Goal: Task Accomplishment & Management: Manage account settings

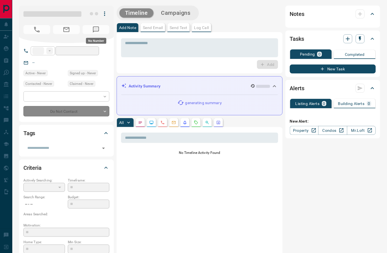
type input "**"
type input "**********"
type input "*"
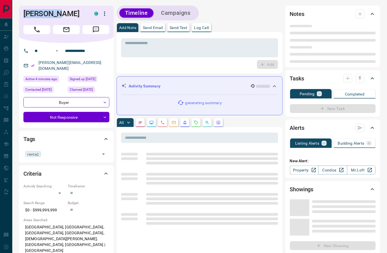
drag, startPoint x: 63, startPoint y: 16, endPoint x: 16, endPoint y: 13, distance: 46.9
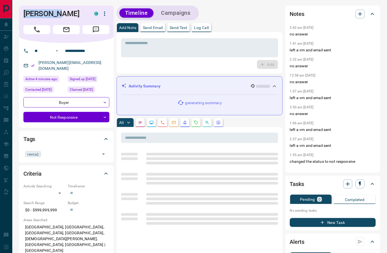
copy h1 "[PERSON_NAME]"
click at [40, 28] on icon "Call" at bounding box center [36, 29] width 7 height 7
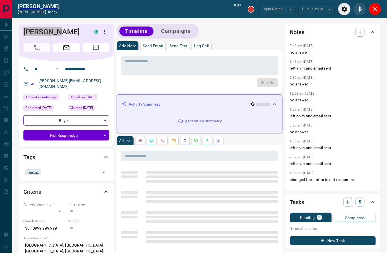
type input "*******"
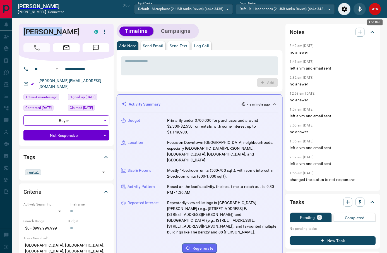
click at [378, 11] on icon "End Call" at bounding box center [375, 9] width 7 height 7
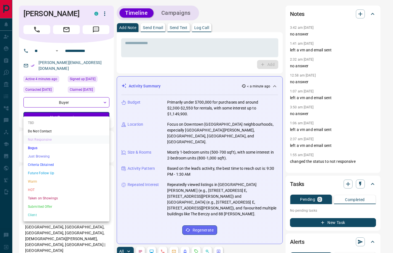
click at [191, 67] on div at bounding box center [196, 126] width 393 height 253
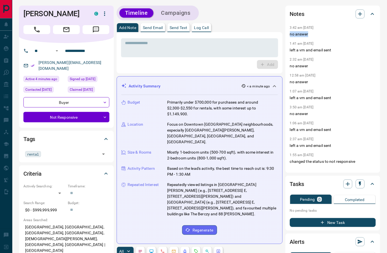
drag, startPoint x: 314, startPoint y: 34, endPoint x: 233, endPoint y: 46, distance: 82.3
copy p "no answer"
click at [229, 48] on textarea at bounding box center [199, 48] width 149 height 14
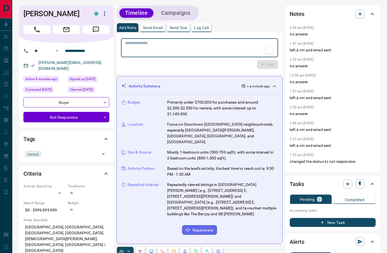
paste textarea "*********"
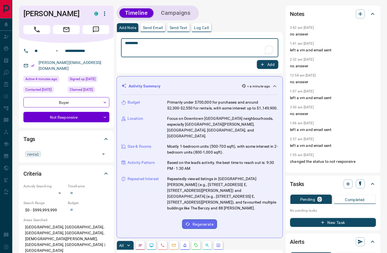
type textarea "*********"
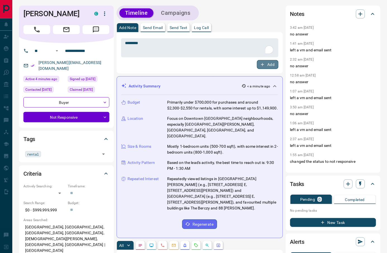
drag, startPoint x: 267, startPoint y: 62, endPoint x: 242, endPoint y: 32, distance: 39.2
click at [268, 62] on button "Add" at bounding box center [267, 64] width 21 height 9
drag, startPoint x: 69, startPoint y: 13, endPoint x: 11, endPoint y: 9, distance: 57.3
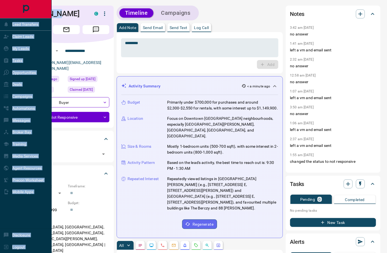
copy div "Lead Transfers Claim Leads My Leads Tasks Opportunities Deals Campaigns Automat…"
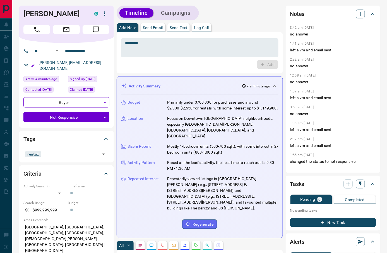
click at [73, 21] on div "[PERSON_NAME]" at bounding box center [66, 24] width 95 height 37
click at [63, 11] on h1 "[PERSON_NAME]" at bounding box center [54, 13] width 62 height 9
click at [61, 12] on h1 "[PERSON_NAME]" at bounding box center [54, 13] width 62 height 9
click at [54, 14] on h1 "[PERSON_NAME]" at bounding box center [54, 13] width 62 height 9
click at [52, 14] on h1 "[PERSON_NAME]" at bounding box center [54, 13] width 62 height 9
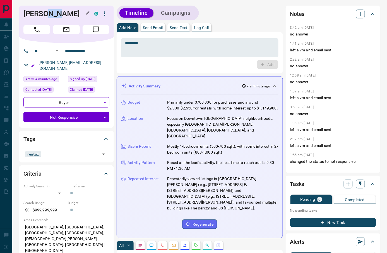
click at [52, 14] on h1 "[PERSON_NAME]" at bounding box center [54, 13] width 62 height 9
click at [41, 16] on h1 "[PERSON_NAME]" at bounding box center [54, 13] width 62 height 9
copy div "[PERSON_NAME]"
